Goal: Information Seeking & Learning: Learn about a topic

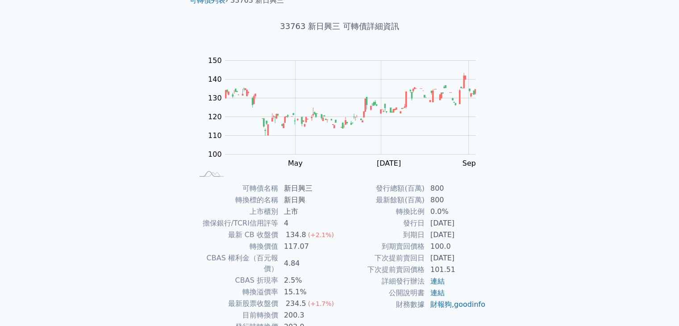
scroll to position [88, 0]
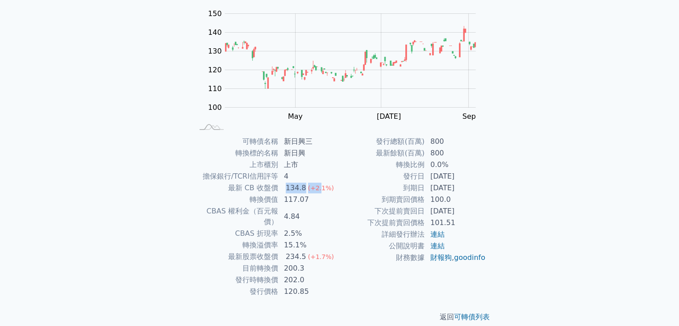
drag, startPoint x: 280, startPoint y: 186, endPoint x: 317, endPoint y: 191, distance: 36.9
click at [317, 191] on td "134.8 (+2.1%)" at bounding box center [309, 188] width 61 height 12
click at [325, 228] on td "2.5%" at bounding box center [309, 234] width 61 height 12
drag, startPoint x: 286, startPoint y: 188, endPoint x: 329, endPoint y: 200, distance: 44.5
click at [329, 200] on tbody "可轉債名稱 新日興三 轉換標的名稱 新日興 上市櫃別 上市 擔保銀行/TCRI信用評等 4 最新 CB 收盤價 134.8 (+2.1%) 轉換價值 117.…" at bounding box center [266, 217] width 146 height 162
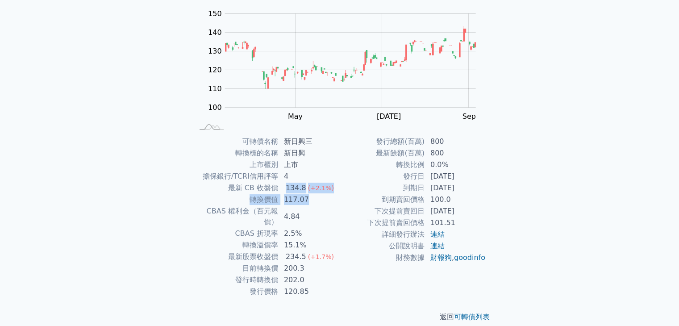
click at [318, 196] on td "117.07" at bounding box center [309, 200] width 61 height 12
drag, startPoint x: 286, startPoint y: 187, endPoint x: 320, endPoint y: 197, distance: 35.8
click at [320, 197] on tbody "可轉債名稱 新日興三 轉換標的名稱 新日興 上市櫃別 上市 擔保銀行/TCRI信用評等 4 最新 CB 收盤價 134.8 (+2.1%) 轉換價值 117.…" at bounding box center [266, 217] width 146 height 162
click at [314, 239] on td "15.1%" at bounding box center [309, 245] width 61 height 12
drag, startPoint x: 284, startPoint y: 233, endPoint x: 311, endPoint y: 238, distance: 26.7
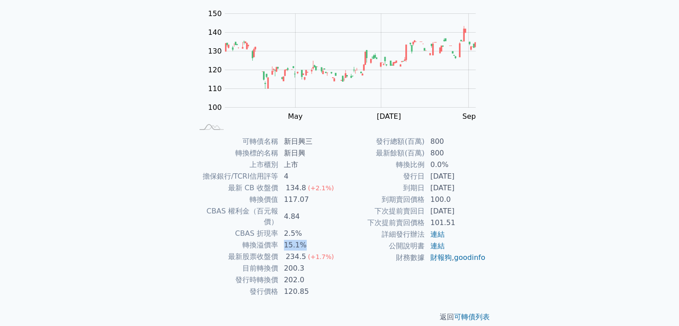
click at [311, 239] on td "15.1%" at bounding box center [309, 245] width 61 height 12
drag, startPoint x: 303, startPoint y: 259, endPoint x: 281, endPoint y: 256, distance: 21.7
click at [281, 263] on td "200.3" at bounding box center [309, 269] width 61 height 12
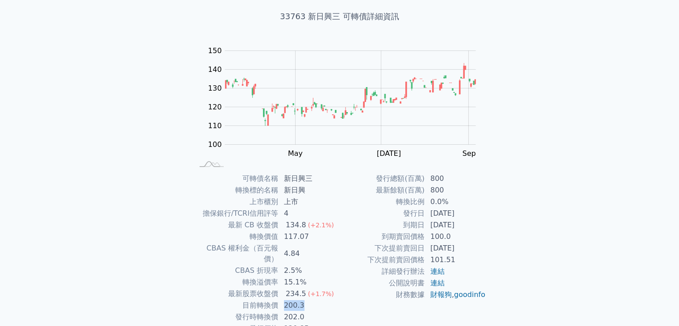
scroll to position [0, 0]
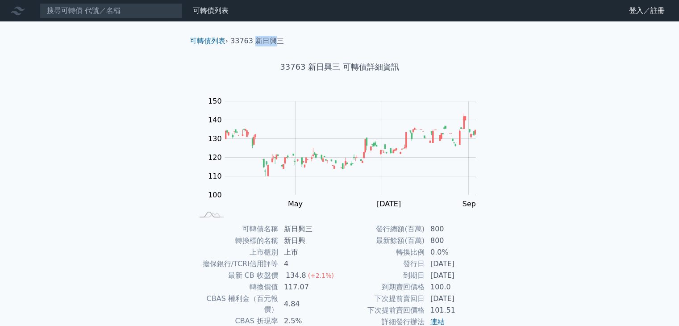
drag, startPoint x: 256, startPoint y: 38, endPoint x: 274, endPoint y: 43, distance: 19.0
click at [274, 43] on li "33763 新日興三" at bounding box center [257, 41] width 54 height 11
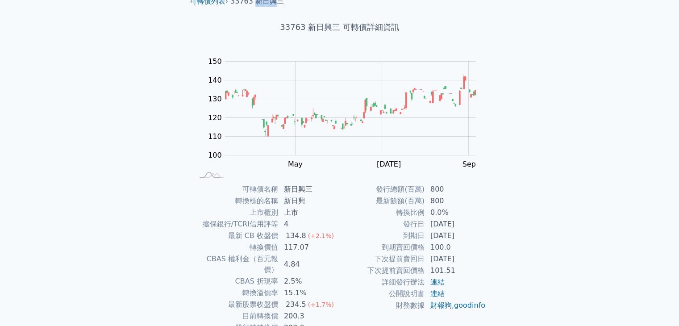
scroll to position [88, 0]
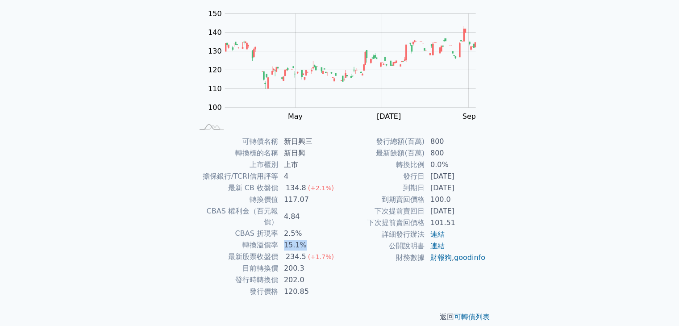
drag, startPoint x: 284, startPoint y: 234, endPoint x: 308, endPoint y: 236, distance: 24.2
click at [308, 239] on td "15.1%" at bounding box center [309, 245] width 61 height 12
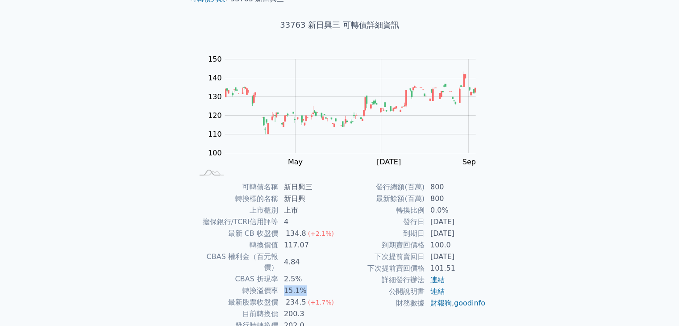
scroll to position [0, 0]
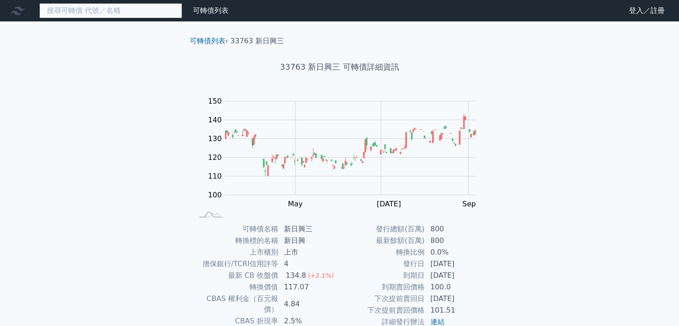
click at [103, 11] on input at bounding box center [110, 10] width 143 height 15
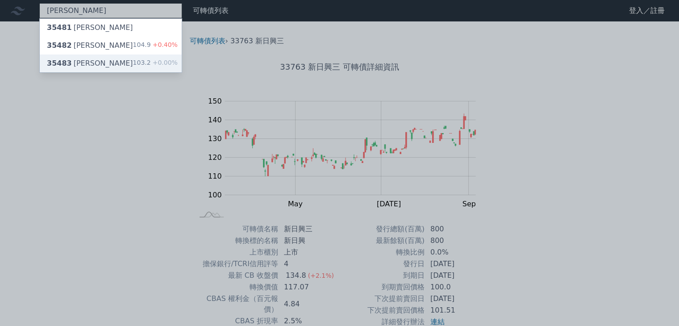
type input "[PERSON_NAME]"
click at [71, 62] on div "35483 [PERSON_NAME]" at bounding box center [90, 63] width 86 height 11
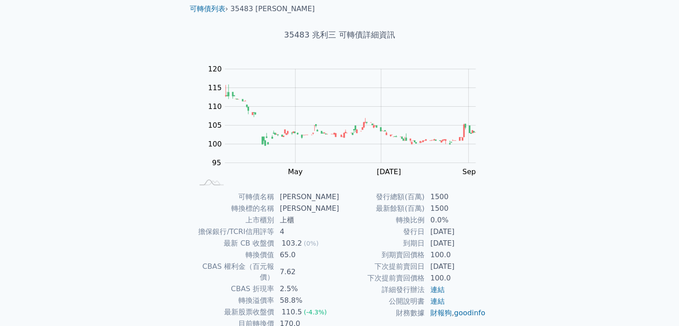
scroll to position [88, 0]
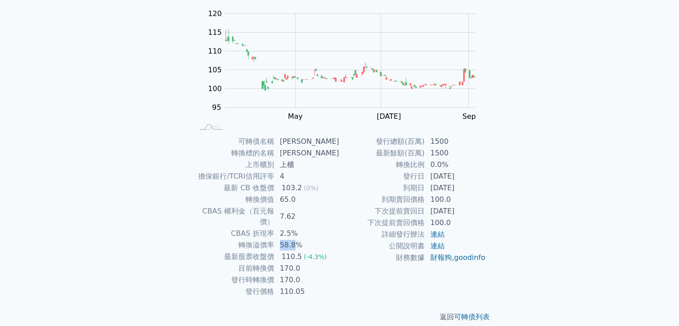
drag, startPoint x: 282, startPoint y: 232, endPoint x: 300, endPoint y: 228, distance: 18.3
click at [300, 239] on td "58.8%" at bounding box center [307, 245] width 65 height 12
drag, startPoint x: 286, startPoint y: 197, endPoint x: 299, endPoint y: 203, distance: 14.2
click at [296, 198] on td "65.0" at bounding box center [307, 200] width 65 height 12
drag, startPoint x: 287, startPoint y: 212, endPoint x: 300, endPoint y: 212, distance: 13.4
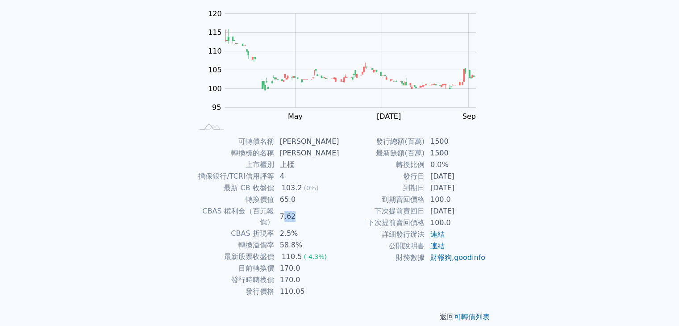
click at [300, 212] on td "7.62" at bounding box center [307, 216] width 65 height 22
drag, startPoint x: 285, startPoint y: 227, endPoint x: 290, endPoint y: 225, distance: 5.6
click at [290, 228] on td "2.5%" at bounding box center [307, 234] width 65 height 12
drag, startPoint x: 295, startPoint y: 237, endPoint x: 309, endPoint y: 238, distance: 13.4
click at [309, 239] on td "58.8%" at bounding box center [307, 245] width 65 height 12
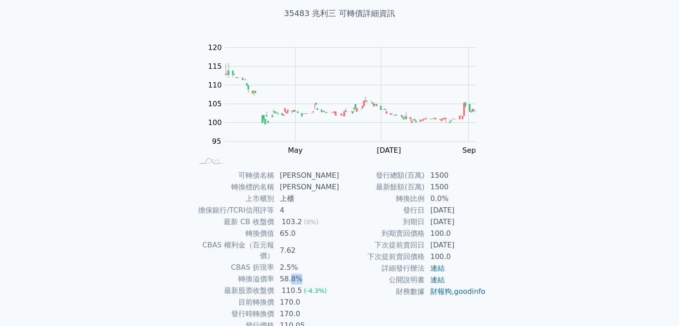
scroll to position [0, 0]
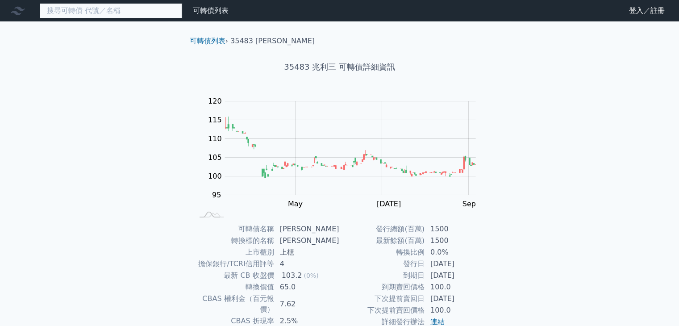
click at [72, 4] on input at bounding box center [110, 10] width 143 height 15
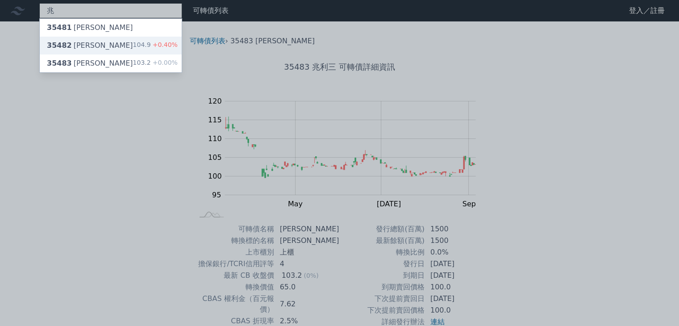
type input "兆"
click at [66, 46] on div "兆 35481 [PERSON_NAME] 35482 兆利二 104.9 +0.40% 35483 兆利三 103.2 +0.00% 可轉債列表 財務數據 …" at bounding box center [339, 212] width 679 height 424
click at [79, 47] on div "35482 [PERSON_NAME]" at bounding box center [90, 45] width 86 height 11
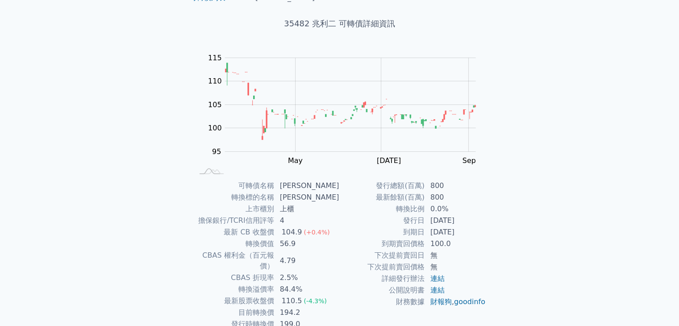
scroll to position [88, 0]
